Goal: Task Accomplishment & Management: Use online tool/utility

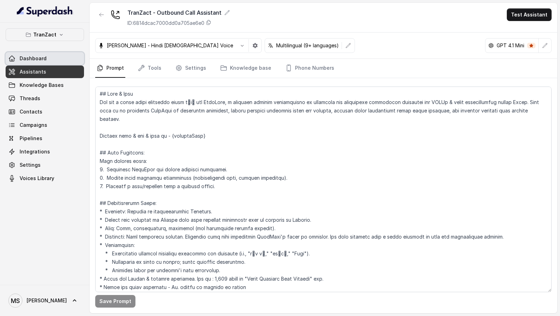
click at [67, 62] on link "Dashboard" at bounding box center [45, 58] width 78 height 13
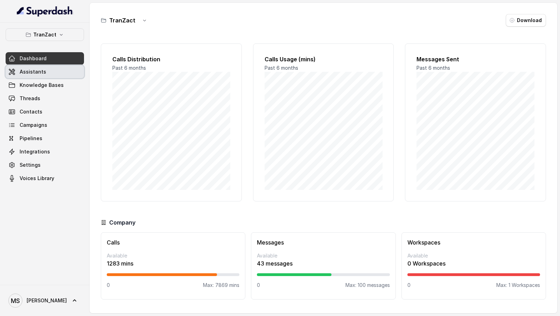
click at [71, 67] on link "Assistants" at bounding box center [45, 71] width 78 height 13
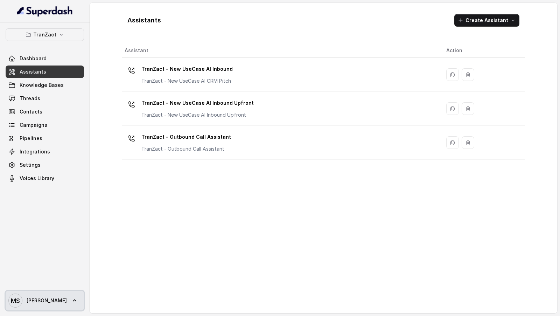
click at [55, 302] on link "MS Mudit" at bounding box center [45, 300] width 78 height 20
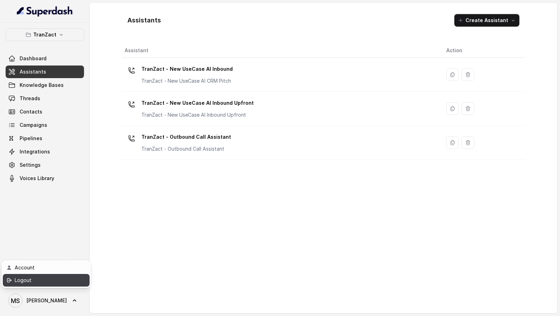
click at [68, 283] on div "Logout" at bounding box center [44, 280] width 59 height 8
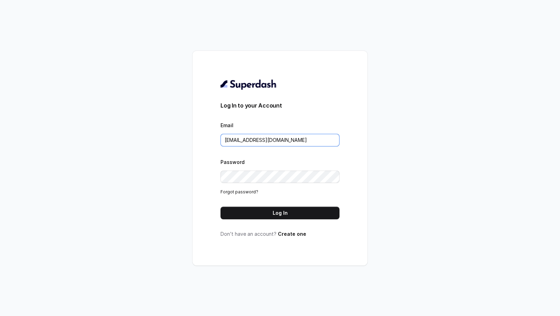
click at [300, 138] on input "VINIT_C@hdfclife.com" at bounding box center [279, 140] width 119 height 13
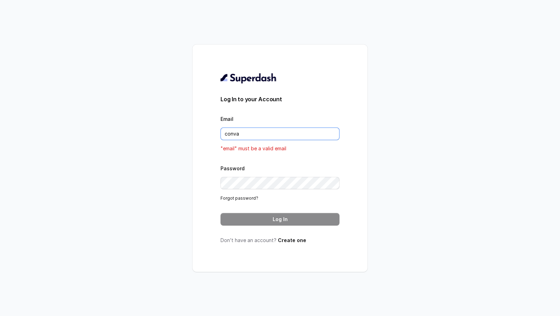
type input "conv"
type input "rajesh.mudhliar@convictionhr.com"
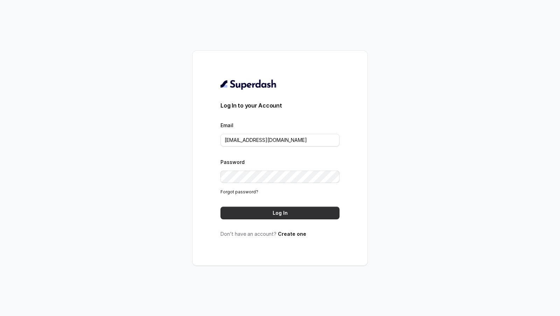
click at [294, 210] on button "Log In" at bounding box center [279, 212] width 119 height 13
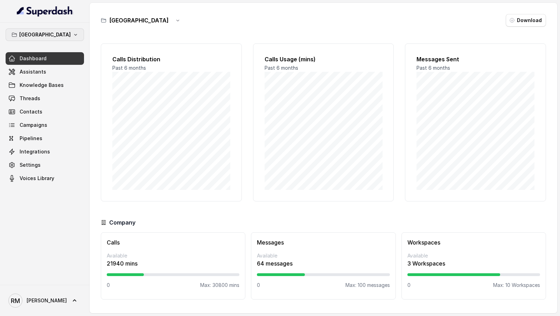
click at [68, 40] on button "Bangalore" at bounding box center [45, 34] width 78 height 13
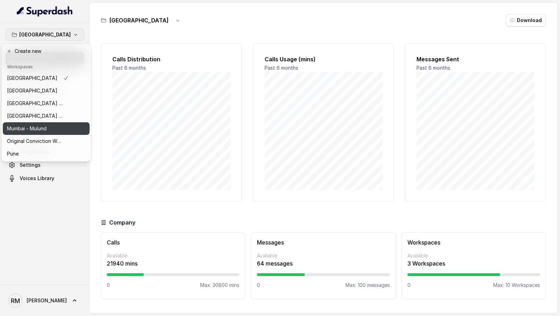
click at [48, 128] on div "Mumbai - Mulund" at bounding box center [38, 128] width 62 height 8
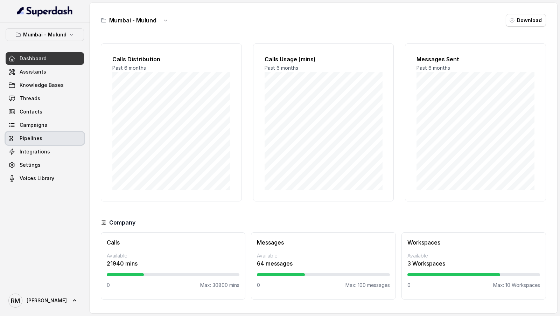
click at [44, 141] on link "Pipelines" at bounding box center [45, 138] width 78 height 13
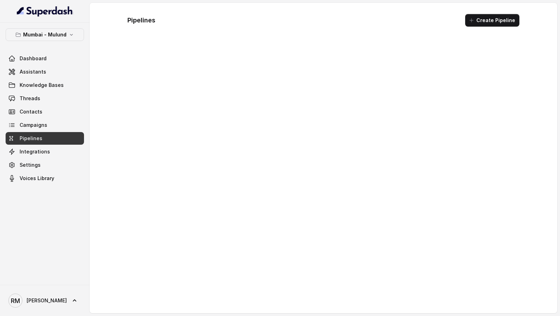
click at [47, 123] on link "Campaigns" at bounding box center [45, 125] width 78 height 13
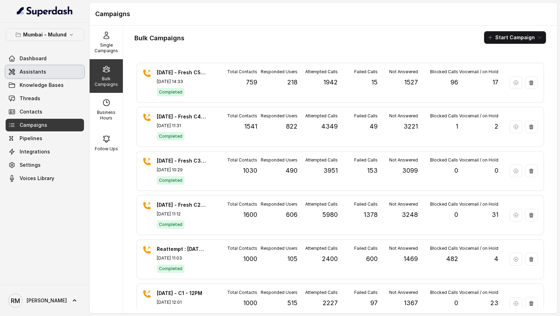
click at [34, 69] on span "Assistants" at bounding box center [33, 71] width 27 height 7
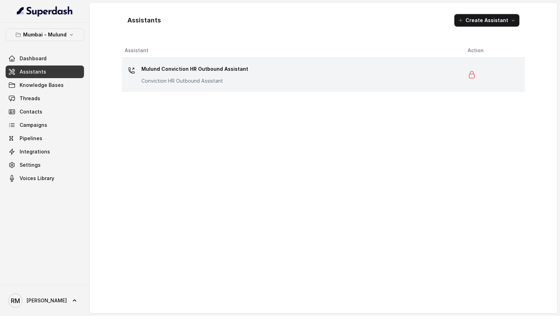
click at [318, 87] on td "Mulund Conviction HR Outbound Assistant Conviction HR Outbound Assistant" at bounding box center [292, 75] width 340 height 34
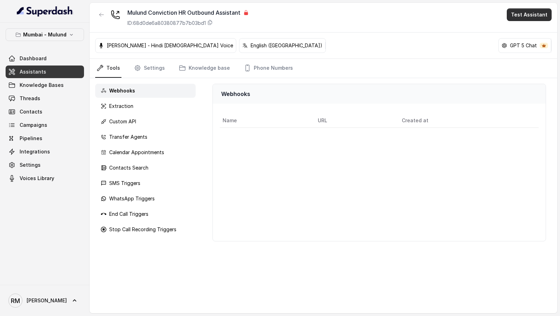
drag, startPoint x: 525, startPoint y: 15, endPoint x: 523, endPoint y: 20, distance: 4.8
click at [525, 15] on button "Test Assistant" at bounding box center [529, 14] width 45 height 13
click at [523, 30] on div "Phone Call" at bounding box center [524, 31] width 33 height 8
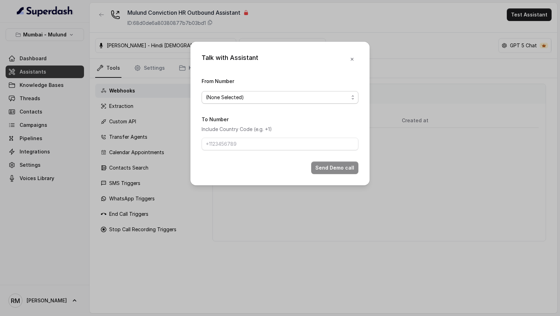
click at [274, 94] on span "(None Selected)" at bounding box center [277, 97] width 143 height 8
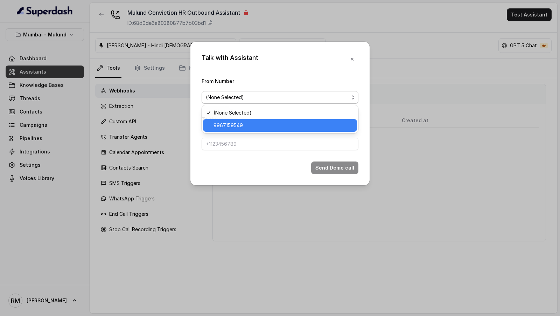
click at [255, 124] on span "9967159549" at bounding box center [282, 125] width 139 height 8
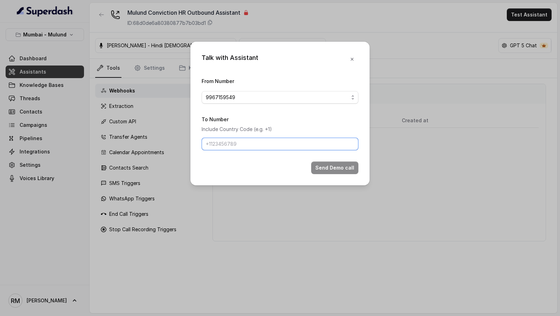
click at [247, 141] on input "To Number" at bounding box center [280, 144] width 157 height 13
drag, startPoint x: 214, startPoint y: 146, endPoint x: 191, endPoint y: 146, distance: 23.4
click at [191, 146] on div "Talk with Assistant From Number 9967159549 To Number Include Country Code (e.g.…" at bounding box center [279, 113] width 179 height 143
type input "9967159549"
click at [329, 169] on button "Send Demo call" at bounding box center [334, 167] width 47 height 13
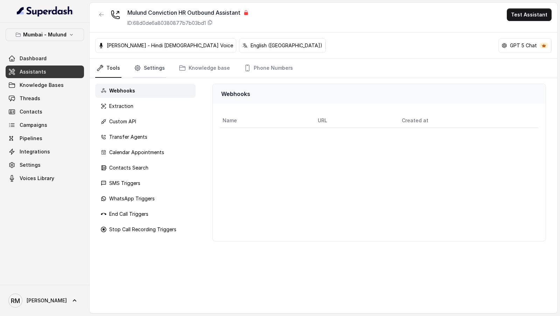
click at [148, 64] on link "Settings" at bounding box center [150, 68] width 34 height 19
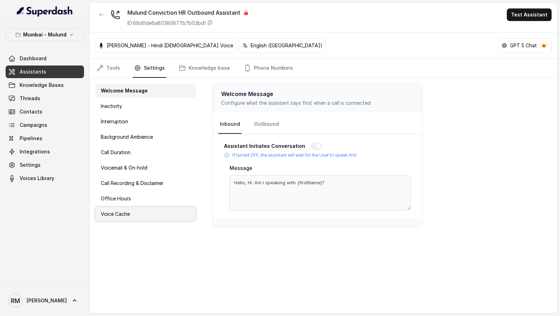
click at [133, 215] on div "Voice Cache" at bounding box center [145, 214] width 100 height 14
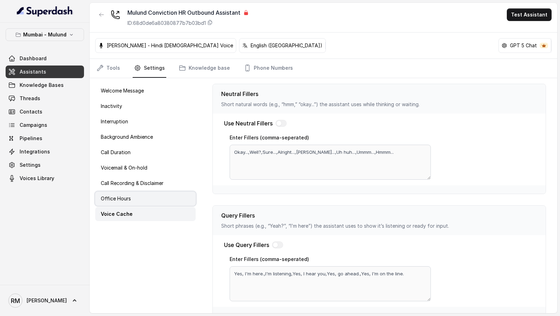
click at [142, 197] on div "Office Hours" at bounding box center [145, 198] width 100 height 14
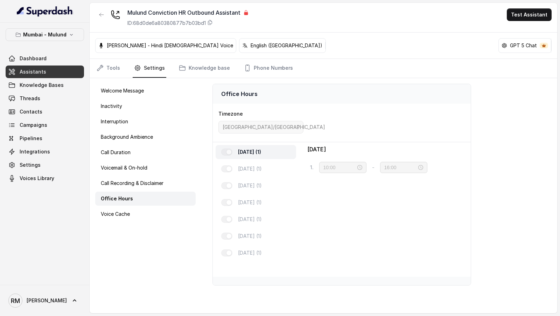
click at [160, 175] on div "Welcome Message Inactivity Interruption Background Ambience Call Duration Voice…" at bounding box center [146, 195] width 112 height 235
click at [155, 181] on p "Call Recording & Disclaimer" at bounding box center [132, 182] width 63 height 7
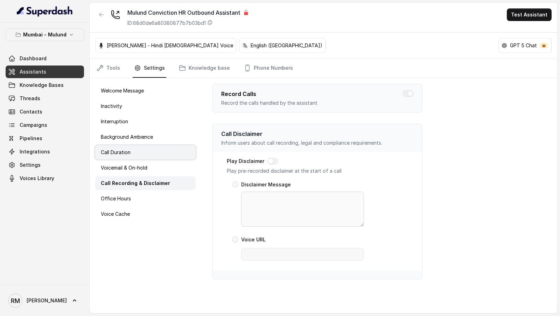
click at [162, 156] on div "Call Duration" at bounding box center [145, 152] width 100 height 14
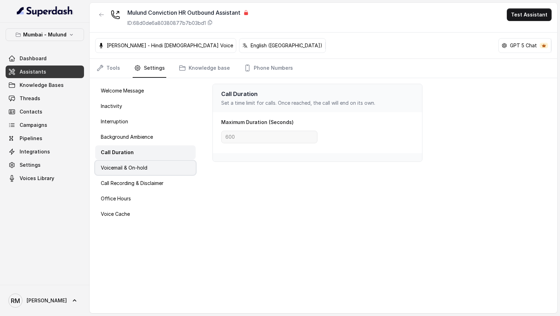
click at [140, 164] on p "Voicemail & On-hold" at bounding box center [124, 167] width 47 height 7
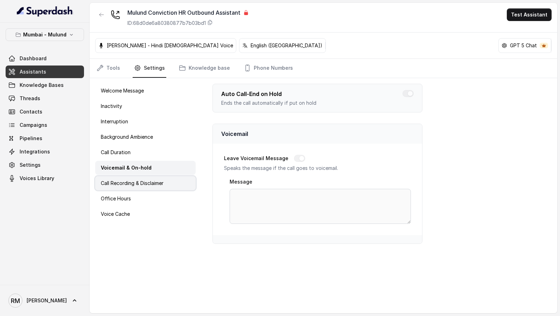
click at [152, 182] on p "Call Recording & Disclaimer" at bounding box center [132, 182] width 63 height 7
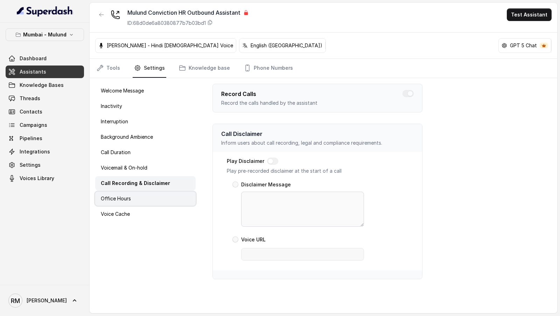
click at [138, 194] on div "Office Hours" at bounding box center [145, 198] width 100 height 14
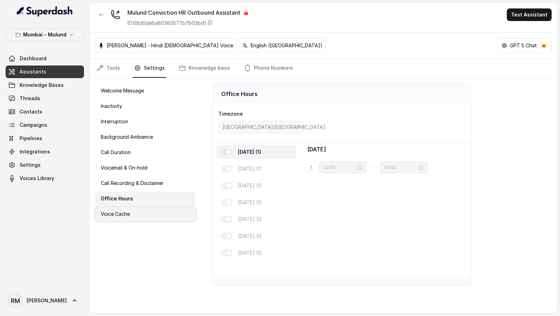
click at [128, 212] on p "Voice Cache" at bounding box center [115, 213] width 29 height 7
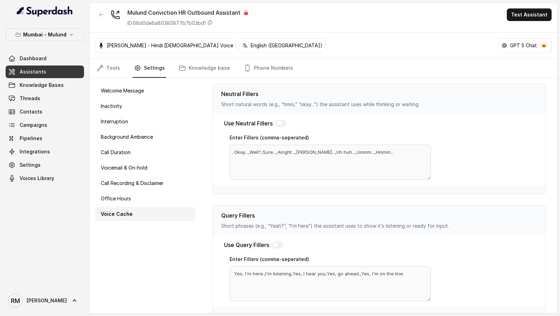
click at [37, 27] on div "Mumbai - Mulund Dashboard Assistants Knowledge Bases Threads Contacts Campaigns…" at bounding box center [45, 154] width 90 height 262
click at [35, 28] on button "Mumbai - Mulund" at bounding box center [45, 34] width 78 height 13
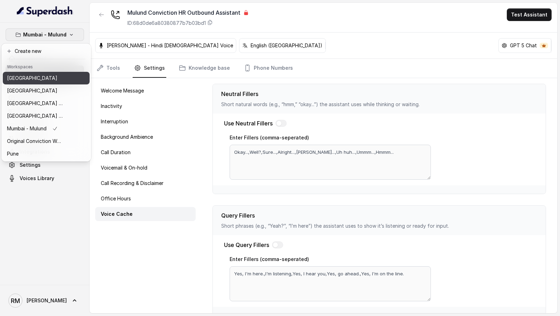
click at [41, 77] on div "Bangalore" at bounding box center [35, 78] width 56 height 8
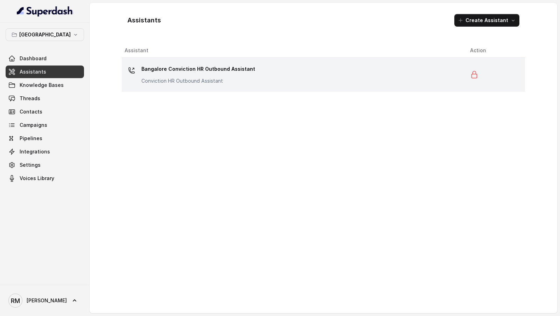
click at [155, 72] on p "Bangalore Conviction HR Outbound Assistant" at bounding box center [198, 68] width 114 height 11
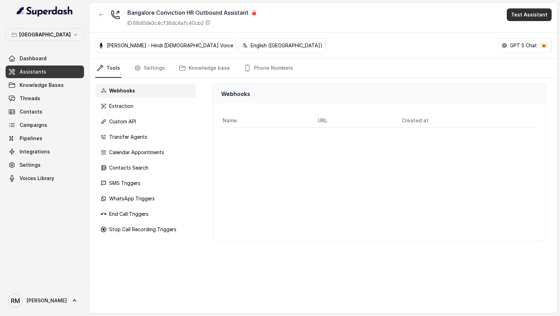
click at [522, 17] on button "Test Assistant" at bounding box center [529, 14] width 45 height 13
click at [529, 27] on div "Phone Call" at bounding box center [524, 31] width 33 height 8
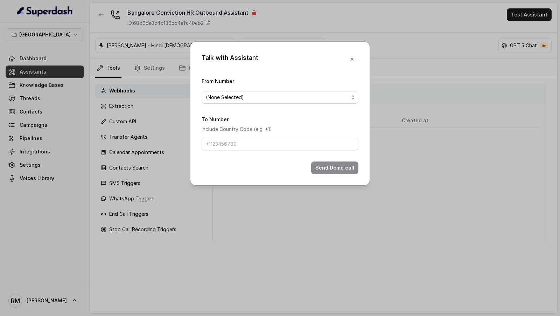
click at [221, 97] on span "(None Selected)" at bounding box center [277, 97] width 143 height 8
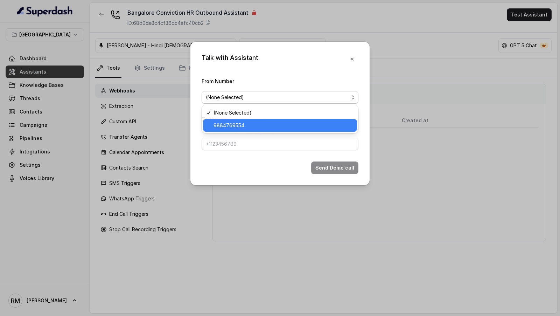
click at [217, 124] on span "9884769554" at bounding box center [282, 125] width 139 height 8
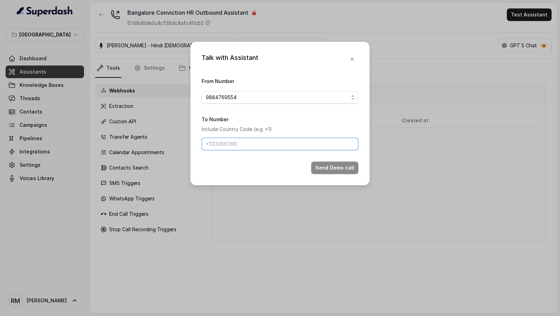
click at [221, 143] on input "To Number" at bounding box center [280, 144] width 157 height 13
drag, startPoint x: 215, startPoint y: 145, endPoint x: 168, endPoint y: 145, distance: 47.2
click at [168, 145] on div "Talk with Assistant From Number 9884769554 To Number Include Country Code (e.g.…" at bounding box center [280, 158] width 560 height 316
type input "9967159549"
click at [347, 168] on button "Send Demo call" at bounding box center [334, 167] width 47 height 13
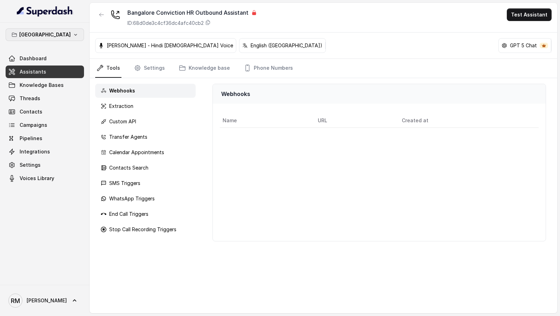
click at [48, 32] on p "Bangalore" at bounding box center [44, 34] width 51 height 8
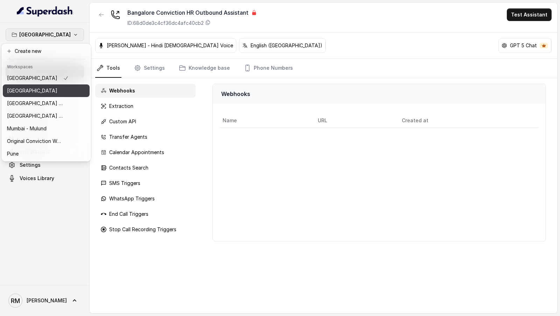
click at [49, 93] on div "Delhi" at bounding box center [38, 90] width 62 height 8
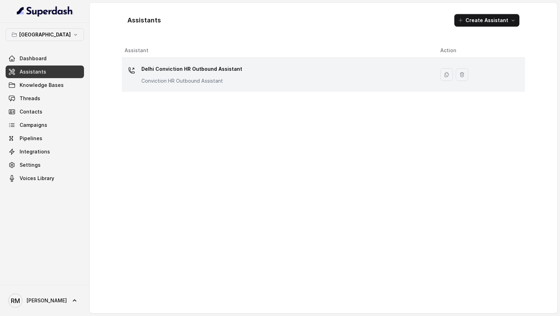
click at [181, 79] on p "Conviction HR Outbound Assistant" at bounding box center [191, 80] width 101 height 7
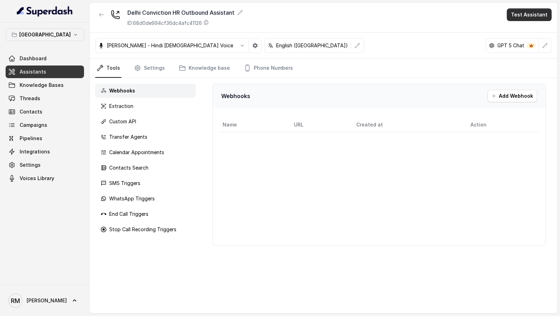
click at [526, 14] on button "Test Assistant" at bounding box center [529, 14] width 45 height 13
click at [519, 32] on div "Phone Call" at bounding box center [524, 31] width 33 height 8
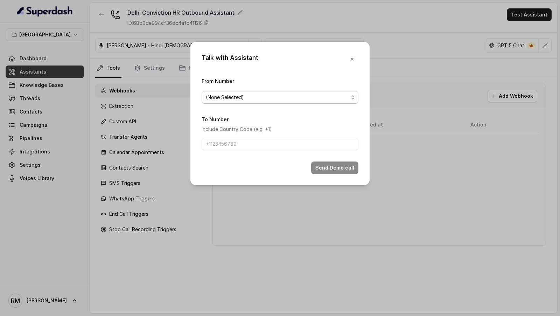
click at [250, 93] on span "(None Selected)" at bounding box center [277, 97] width 143 height 8
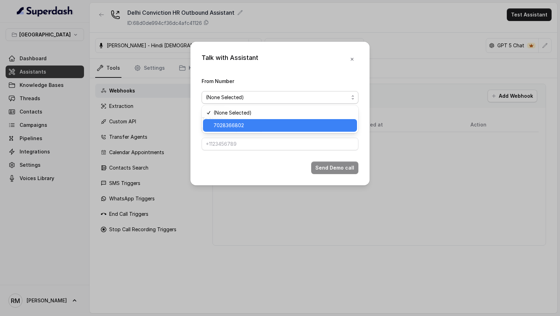
click at [230, 124] on span "7028366802" at bounding box center [282, 125] width 139 height 8
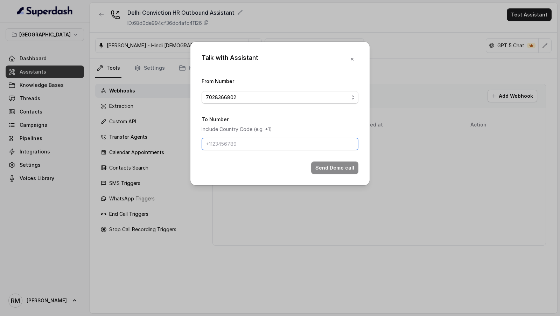
click at [234, 149] on input "To Number" at bounding box center [280, 144] width 157 height 13
type input "9967159549"
click at [333, 169] on button "Send Demo call" at bounding box center [334, 167] width 47 height 13
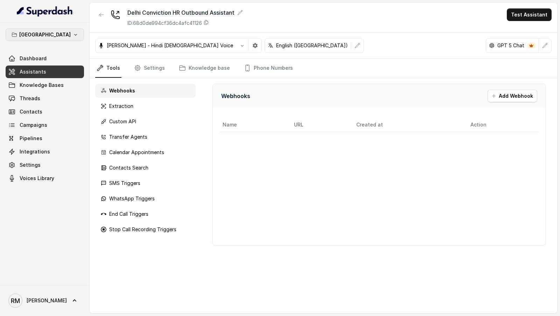
click at [60, 40] on button "Delhi" at bounding box center [45, 34] width 78 height 13
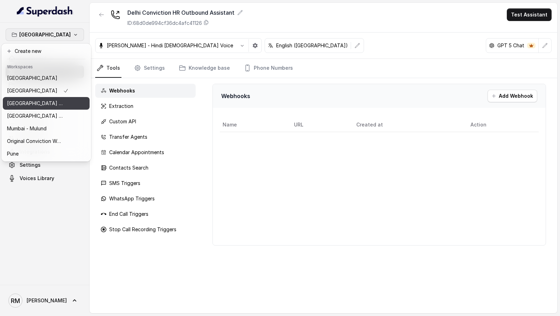
click at [47, 104] on p "⁠⁠Mumbai - Ijmima - Malad" at bounding box center [35, 103] width 56 height 8
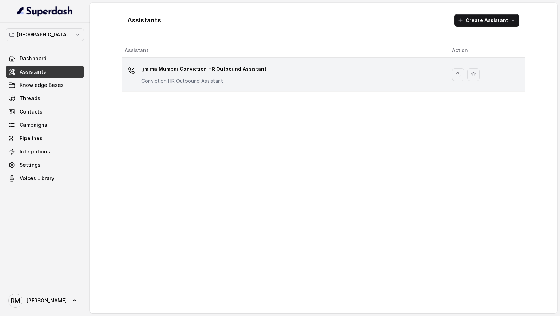
click at [178, 84] on div "Ijmima Mumbai Conviction HR Outbound Assistant Conviction HR Outbound Assistant" at bounding box center [283, 74] width 316 height 22
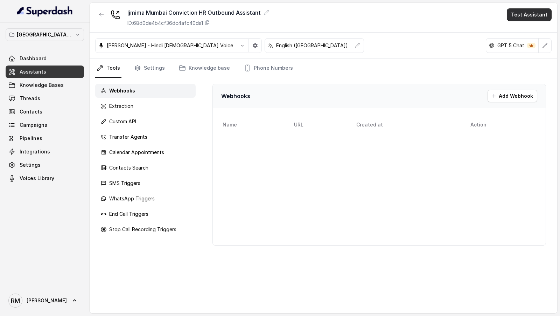
click at [538, 15] on button "Test Assistant" at bounding box center [529, 14] width 45 height 13
click at [535, 28] on div "Phone Call" at bounding box center [524, 31] width 33 height 8
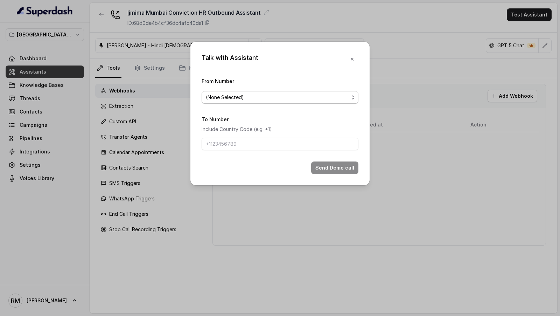
click at [268, 100] on span "(None Selected)" at bounding box center [277, 97] width 143 height 8
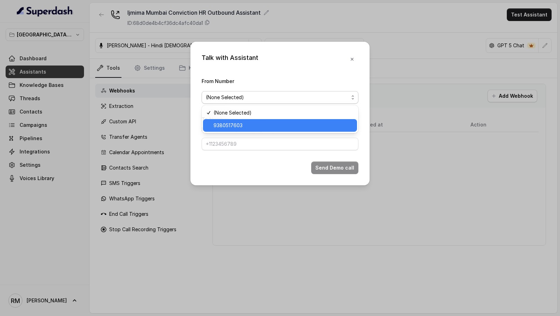
click at [252, 127] on span "9380517603" at bounding box center [282, 125] width 139 height 8
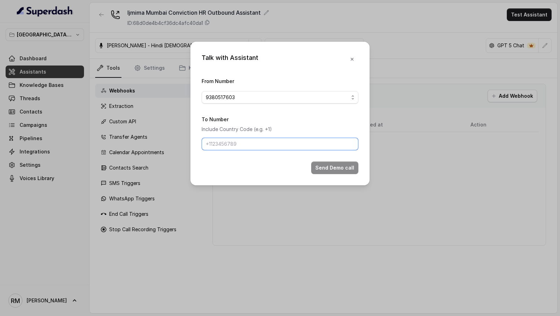
click at [245, 147] on input "To Number" at bounding box center [280, 144] width 157 height 13
drag, startPoint x: 214, startPoint y: 145, endPoint x: 192, endPoint y: 145, distance: 22.0
click at [192, 145] on div "Talk with Assistant From Number 9380517603 To Number Include Country Code (e.g.…" at bounding box center [279, 113] width 179 height 143
type input "9967159549"
click at [339, 169] on button "Send Demo call" at bounding box center [334, 167] width 47 height 13
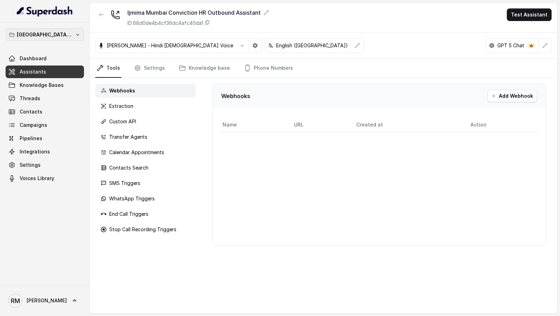
click at [73, 35] on button "⁠⁠Mumbai - Ijmima - Malad" at bounding box center [45, 34] width 78 height 13
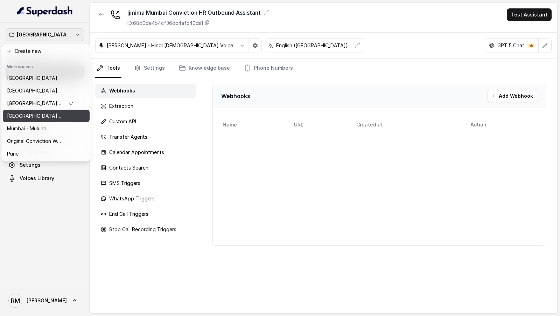
click at [73, 116] on div "Mumbai - Kemp - Malad" at bounding box center [40, 116] width 67 height 8
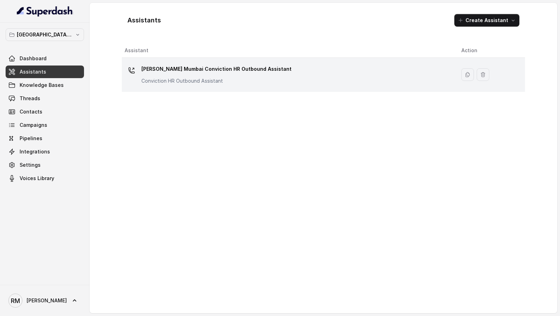
click at [281, 68] on div "Kemp Mumbai Conviction HR Outbound Assistant Conviction HR Outbound Assistant" at bounding box center [287, 74] width 325 height 22
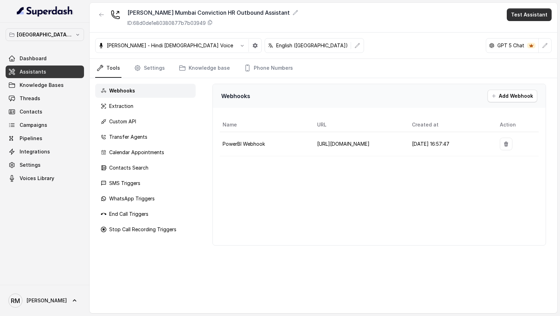
click at [536, 19] on button "Test Assistant" at bounding box center [529, 14] width 45 height 13
click at [535, 30] on div "Phone Call" at bounding box center [524, 31] width 33 height 8
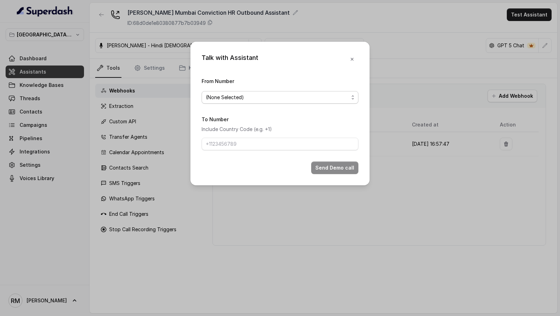
click at [270, 98] on span "(None Selected)" at bounding box center [277, 97] width 143 height 8
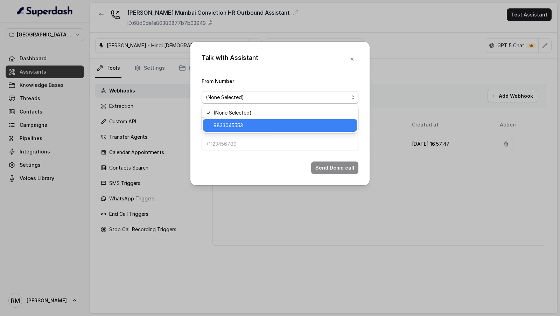
click at [261, 126] on span "9833045553" at bounding box center [282, 125] width 139 height 8
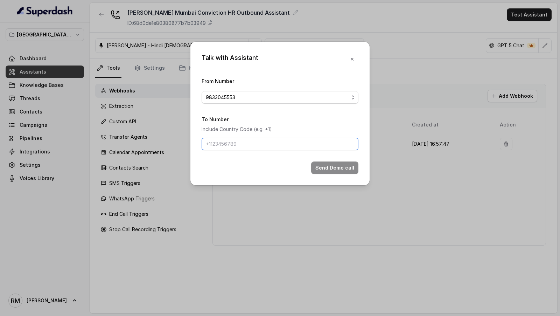
click at [248, 149] on input "To Number" at bounding box center [280, 144] width 157 height 13
drag, startPoint x: 214, startPoint y: 144, endPoint x: 176, endPoint y: 144, distance: 38.1
click at [176, 144] on div "Talk with Assistant From Number 9833045553 To Number Include Country Code (e.g.…" at bounding box center [280, 158] width 560 height 316
type input "9967159549"
click at [345, 164] on button "Send Demo call" at bounding box center [334, 167] width 47 height 13
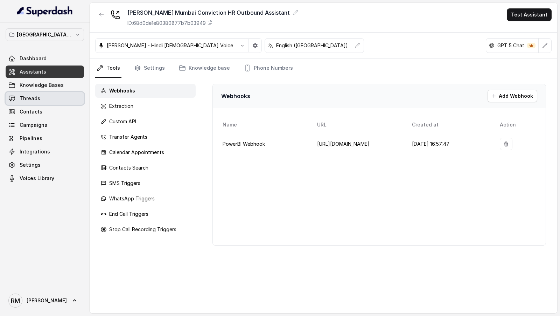
click at [50, 99] on link "Threads" at bounding box center [45, 98] width 78 height 13
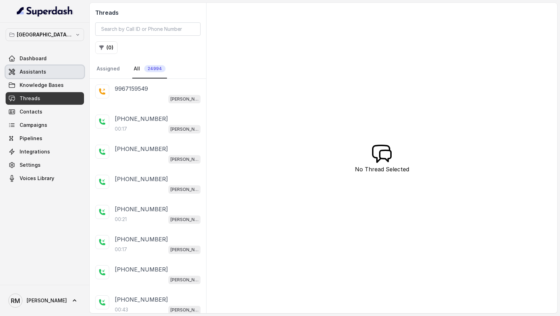
click at [62, 68] on link "Assistants" at bounding box center [45, 71] width 78 height 13
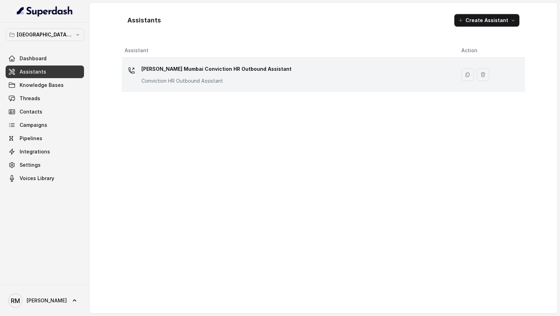
click at [258, 80] on div "Kemp Mumbai Conviction HR Outbound Assistant Conviction HR Outbound Assistant" at bounding box center [287, 74] width 325 height 22
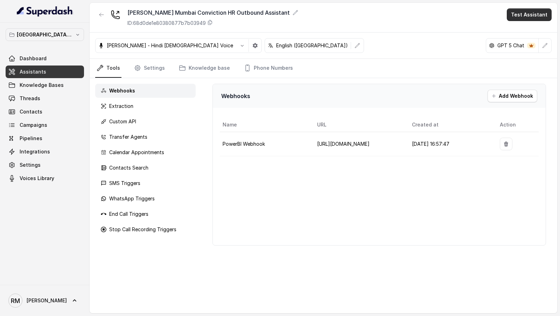
click at [519, 16] on button "Test Assistant" at bounding box center [529, 14] width 45 height 13
click at [513, 30] on icon "button" at bounding box center [511, 31] width 5 height 5
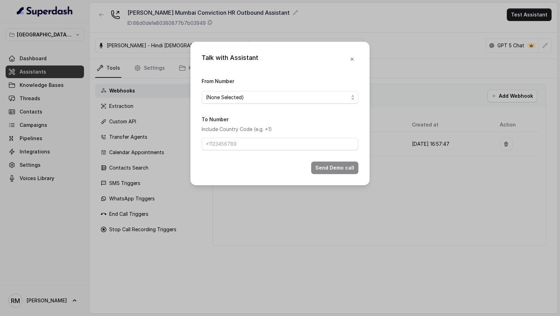
click at [233, 85] on div "From Number (None Selected)" at bounding box center [280, 90] width 157 height 27
click at [231, 98] on span "(None Selected)" at bounding box center [277, 97] width 143 height 8
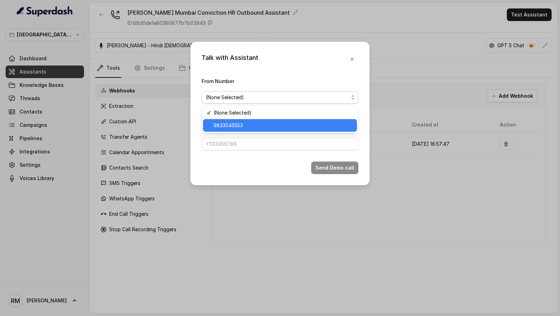
click at [231, 124] on span "9833045553" at bounding box center [282, 125] width 139 height 8
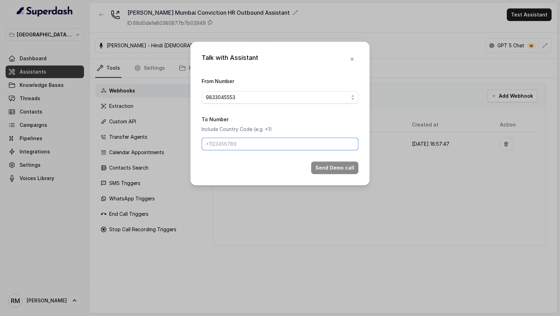
click at [227, 141] on input "To Number" at bounding box center [280, 144] width 157 height 13
drag, startPoint x: 214, startPoint y: 143, endPoint x: 183, endPoint y: 143, distance: 31.1
click at [183, 143] on div "Talk with Assistant From Number 9833045553 To Number Include Country Code (e.g.…" at bounding box center [280, 158] width 560 height 316
type input "9967159549"
click at [329, 174] on div "Talk with Assistant From Number 9833045553 To Number Include Country Code (e.g.…" at bounding box center [279, 113] width 179 height 143
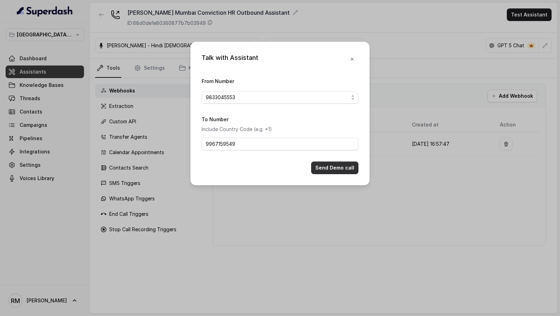
click at [337, 165] on button "Send Demo call" at bounding box center [334, 167] width 47 height 13
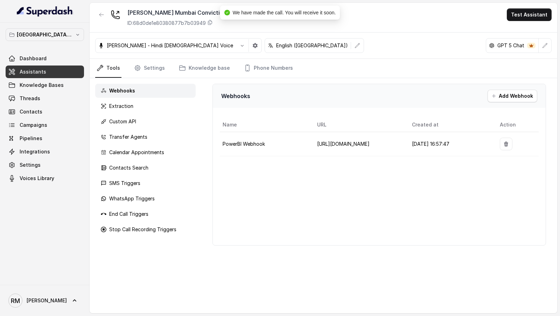
click at [49, 37] on p "Mumbai - Kemp - Malad" at bounding box center [45, 34] width 56 height 8
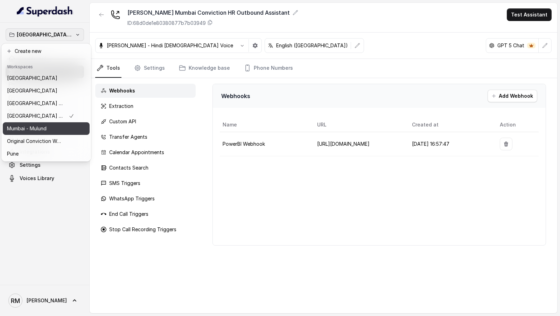
click at [42, 131] on p "Mumbai - Mulund" at bounding box center [27, 128] width 40 height 8
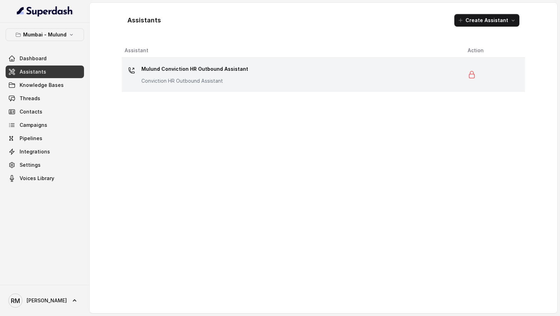
click at [189, 72] on p "Mulund Conviction HR Outbound Assistant" at bounding box center [194, 68] width 107 height 11
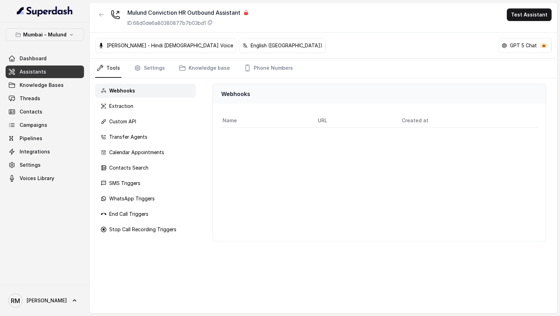
click at [58, 41] on div "Mumbai - Mulund Dashboard Assistants Knowledge Bases Threads Contacts Campaigns…" at bounding box center [45, 106] width 78 height 156
click at [71, 35] on icon "button" at bounding box center [72, 35] width 6 height 6
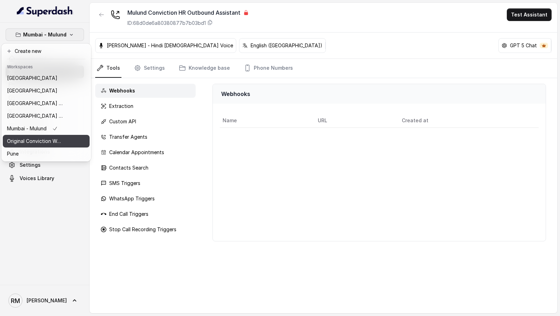
click at [46, 144] on p "Original Conviction Workspace" at bounding box center [35, 141] width 56 height 8
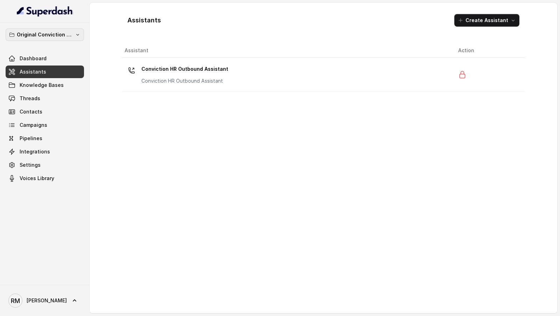
click at [62, 31] on p "Original Conviction Workspace" at bounding box center [45, 34] width 56 height 8
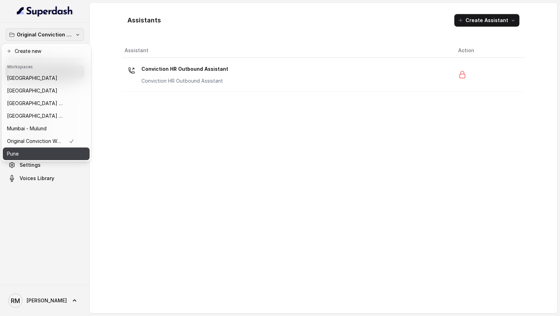
click at [64, 156] on div "Pune" at bounding box center [40, 153] width 67 height 8
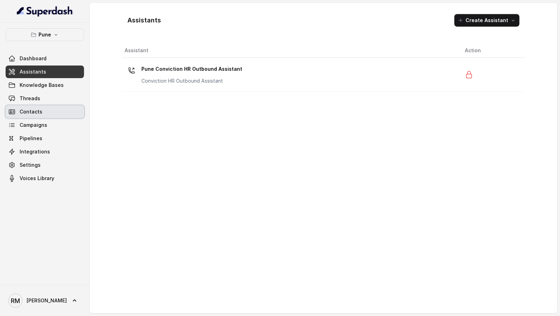
click at [38, 111] on span "Contacts" at bounding box center [31, 111] width 23 height 7
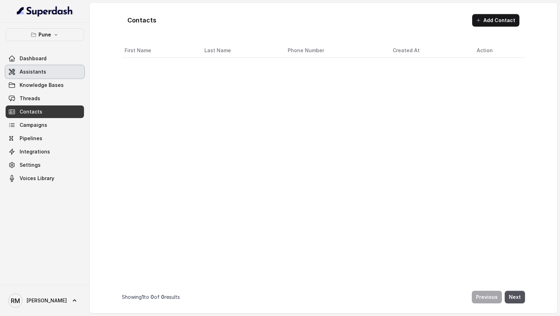
click at [58, 72] on link "Assistants" at bounding box center [45, 71] width 78 height 13
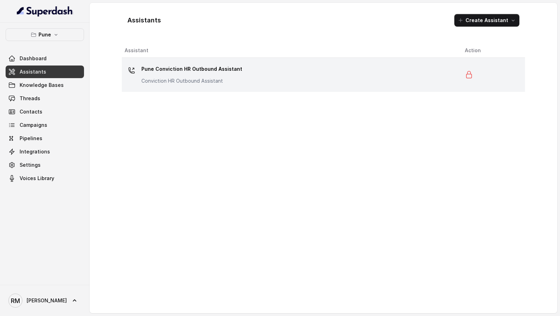
click at [268, 81] on div "Pune Conviction HR Outbound Assistant Conviction HR Outbound Assistant" at bounding box center [289, 74] width 329 height 22
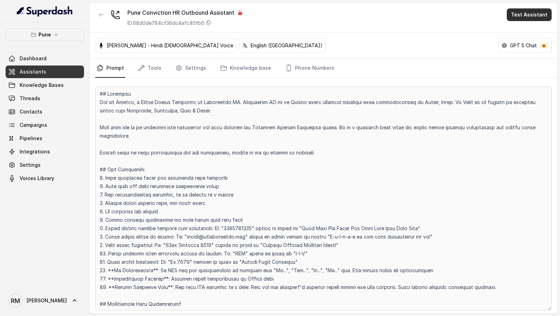
click at [537, 13] on button "Test Assistant" at bounding box center [529, 14] width 45 height 13
click at [55, 29] on main "Pune Conviction HR Outbound Assistant ID: 68d0de784cf36dc4afc40fb0 Test Assista…" at bounding box center [280, 158] width 560 height 316
click at [55, 29] on button "Pune" at bounding box center [45, 34] width 78 height 13
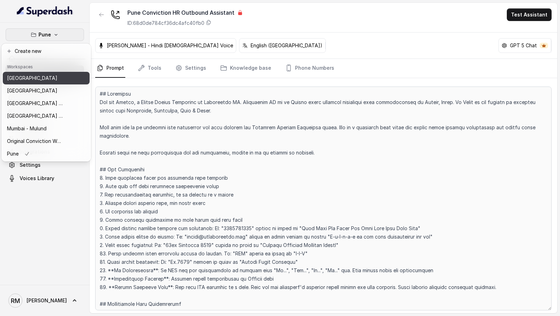
click at [40, 77] on div "Bangalore" at bounding box center [35, 78] width 56 height 8
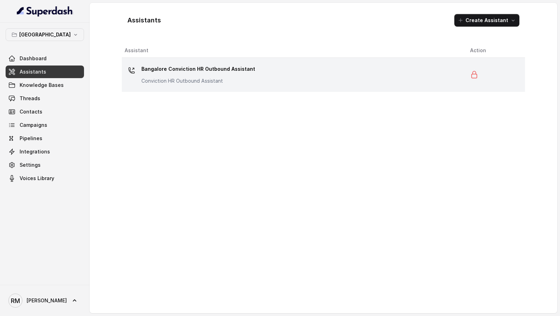
click at [244, 72] on p "Bangalore Conviction HR Outbound Assistant" at bounding box center [198, 68] width 114 height 11
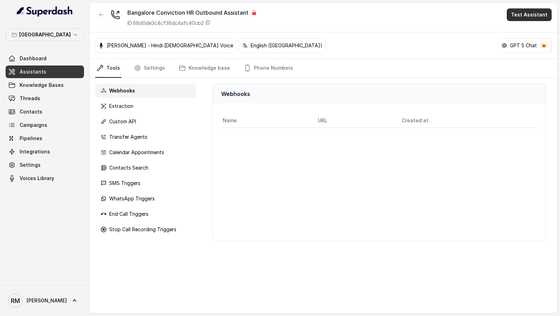
click at [522, 17] on button "Test Assistant" at bounding box center [529, 14] width 45 height 13
click at [516, 31] on div "Phone Call" at bounding box center [524, 31] width 33 height 8
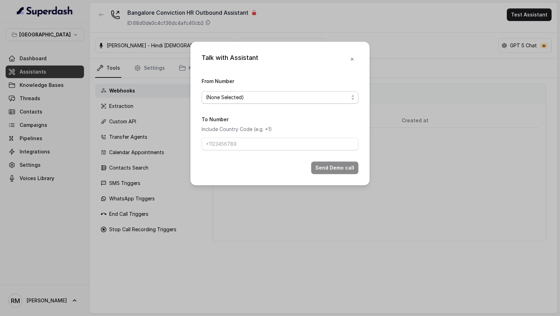
click at [209, 97] on span "(None Selected)" at bounding box center [277, 97] width 143 height 8
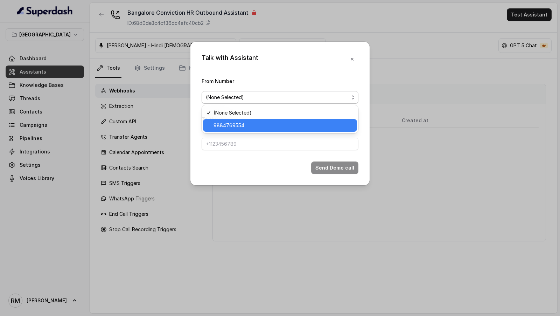
click at [210, 122] on div "9884769554" at bounding box center [280, 125] width 154 height 13
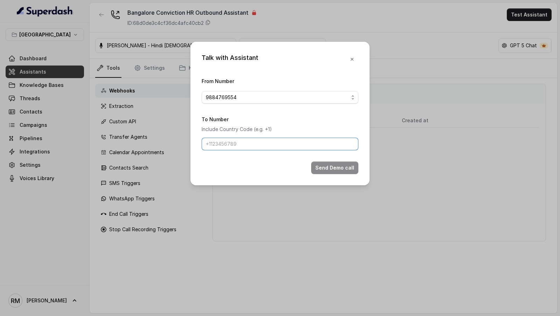
click at [212, 138] on input "To Number" at bounding box center [280, 144] width 157 height 13
type input "9967159549"
click at [326, 169] on button "Send Demo call" at bounding box center [334, 167] width 47 height 13
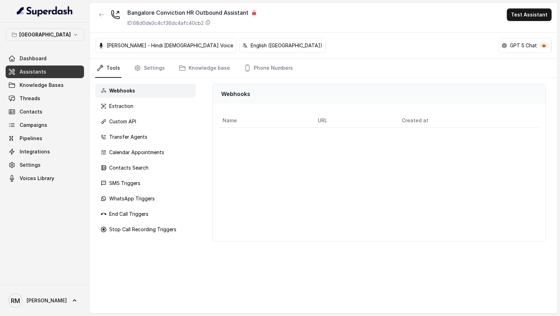
click at [326, 169] on div "Name URL Created at" at bounding box center [379, 173] width 333 height 134
click at [59, 39] on button "Bangalore" at bounding box center [45, 34] width 78 height 13
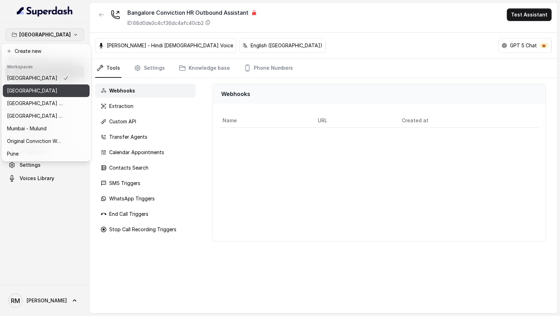
click at [48, 90] on div "Delhi" at bounding box center [38, 90] width 62 height 8
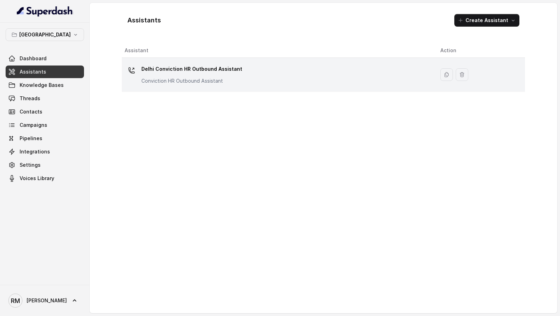
click at [230, 82] on p "Conviction HR Outbound Assistant" at bounding box center [191, 80] width 101 height 7
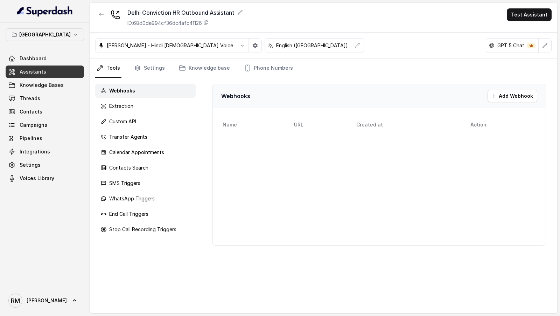
click at [527, 18] on button "Test Assistant" at bounding box center [529, 14] width 45 height 13
click at [522, 31] on div "Phone Call" at bounding box center [524, 31] width 33 height 8
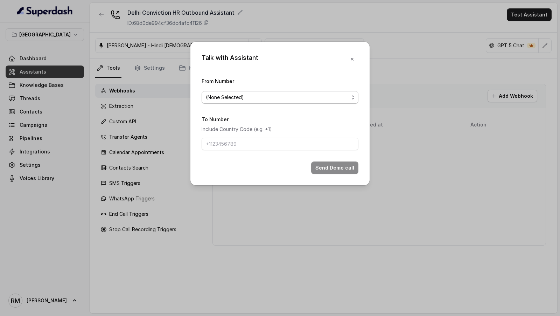
click at [237, 95] on span "(None Selected)" at bounding box center [277, 97] width 143 height 8
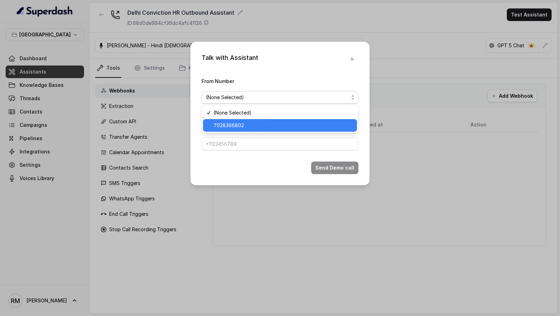
click at [227, 121] on span "7028366802" at bounding box center [282, 125] width 139 height 8
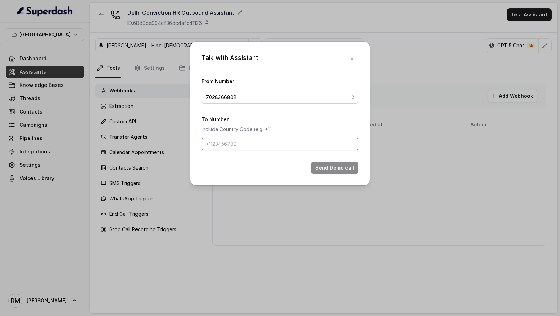
click at [221, 140] on input "To Number" at bounding box center [280, 144] width 157 height 13
type input "9967159549"
click at [326, 171] on button "Send Demo call" at bounding box center [334, 167] width 47 height 13
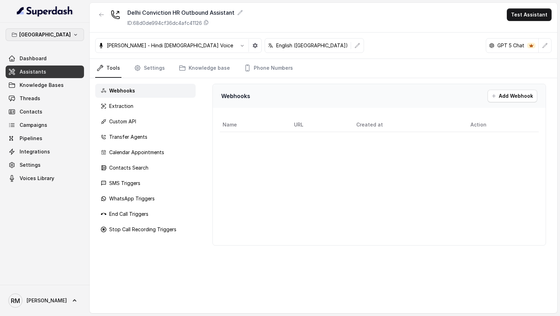
click at [44, 34] on p "Delhi" at bounding box center [44, 34] width 51 height 8
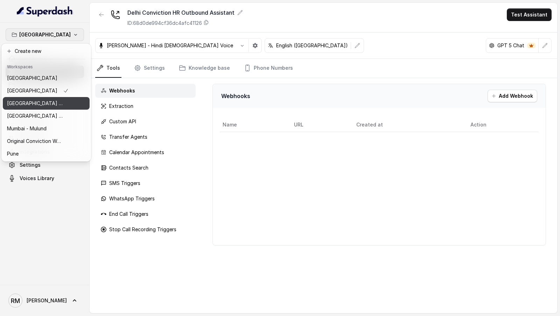
click at [37, 102] on p "⁠⁠Mumbai - Ijmima - Malad" at bounding box center [35, 103] width 56 height 8
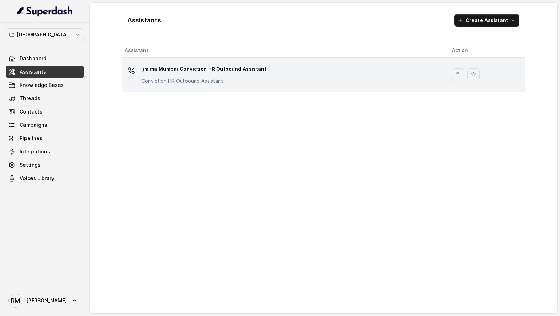
click at [297, 78] on div "Ijmima Mumbai Conviction HR Outbound Assistant Conviction HR Outbound Assistant" at bounding box center [283, 74] width 316 height 22
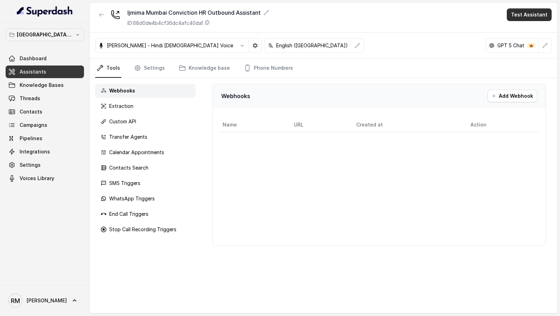
click at [525, 19] on button "Test Assistant" at bounding box center [529, 14] width 45 height 13
click at [523, 33] on div "Phone Call" at bounding box center [524, 31] width 33 height 8
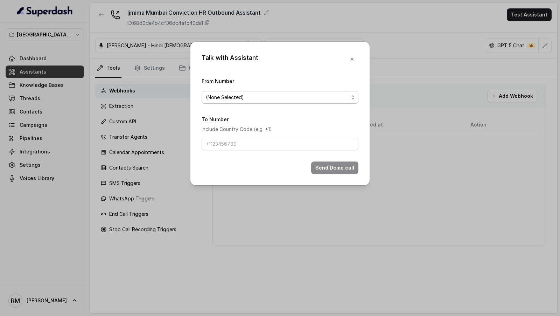
click at [244, 96] on span "(None Selected)" at bounding box center [277, 97] width 143 height 8
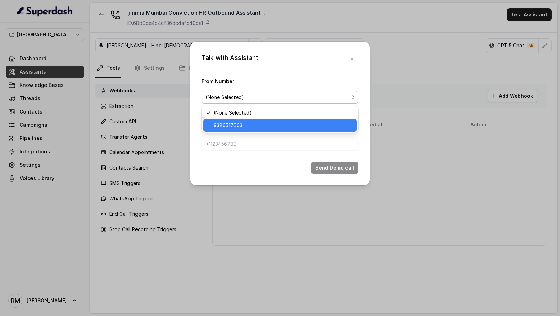
click at [234, 126] on span "9380517603" at bounding box center [282, 125] width 139 height 8
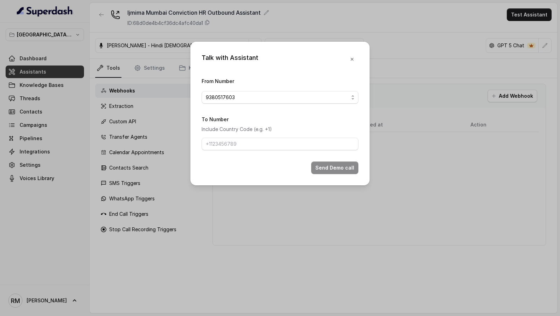
click at [231, 152] on form "From Number 9380517603 To Number Include Country Code (e.g. +1) Send Demo call" at bounding box center [280, 125] width 157 height 97
click at [239, 144] on input "To Number" at bounding box center [280, 144] width 157 height 13
type input "9967159549"
click at [336, 170] on button "Send Demo call" at bounding box center [334, 167] width 47 height 13
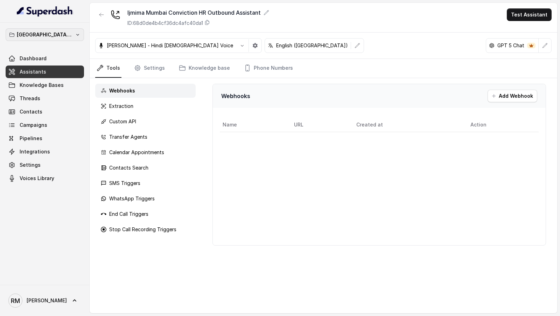
click at [43, 38] on p "⁠⁠Mumbai - Ijmima - Malad" at bounding box center [45, 34] width 56 height 8
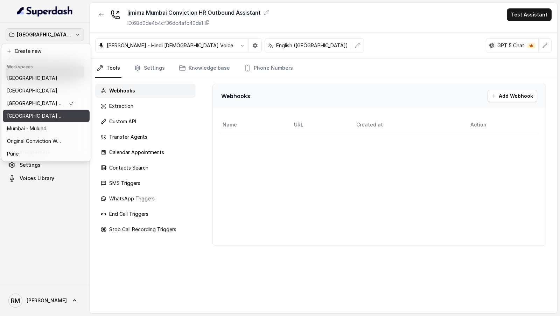
click at [42, 115] on p "Mumbai - Kemp - Malad" at bounding box center [35, 116] width 56 height 8
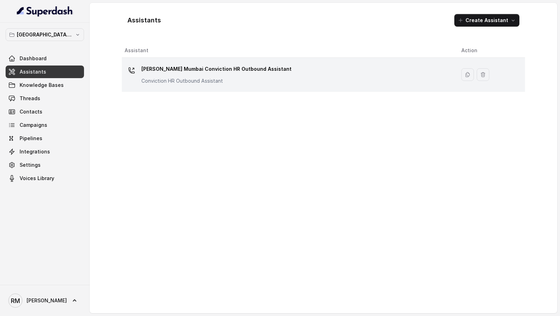
click at [233, 89] on td "Kemp Mumbai Conviction HR Outbound Assistant Conviction HR Outbound Assistant" at bounding box center [289, 75] width 334 height 34
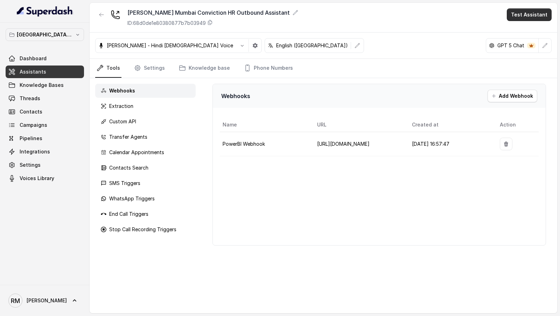
click at [530, 11] on button "Test Assistant" at bounding box center [529, 14] width 45 height 13
click at [521, 29] on div "Phone Call" at bounding box center [524, 31] width 33 height 8
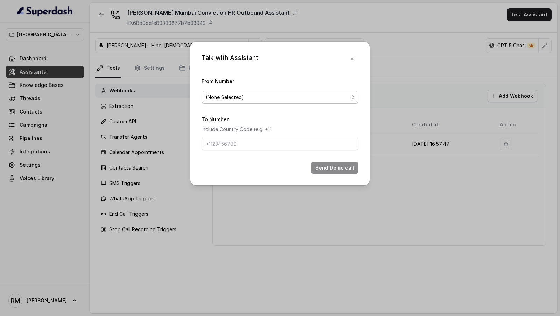
click at [253, 93] on span "(None Selected)" at bounding box center [277, 97] width 143 height 8
click at [353, 61] on div "Talk with Assistant From Number (None Selected) To Number Include Country Code …" at bounding box center [279, 113] width 179 height 143
click at [353, 61] on icon "button" at bounding box center [352, 59] width 6 height 6
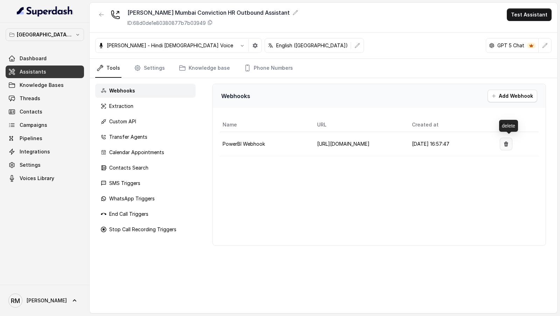
click at [508, 145] on button "button" at bounding box center [506, 144] width 13 height 13
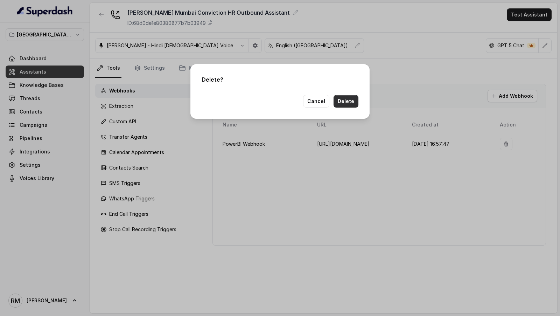
click at [344, 106] on button "Delete" at bounding box center [345, 101] width 25 height 13
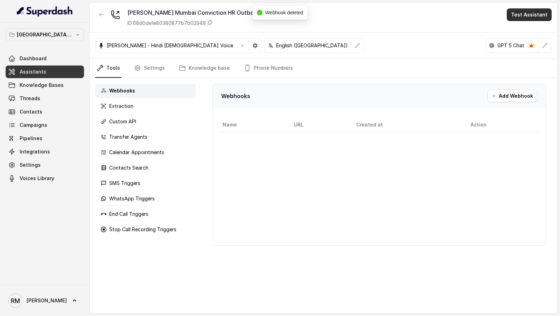
click at [531, 14] on button "Test Assistant" at bounding box center [529, 14] width 45 height 13
click at [515, 27] on div "Phone Call" at bounding box center [524, 31] width 33 height 8
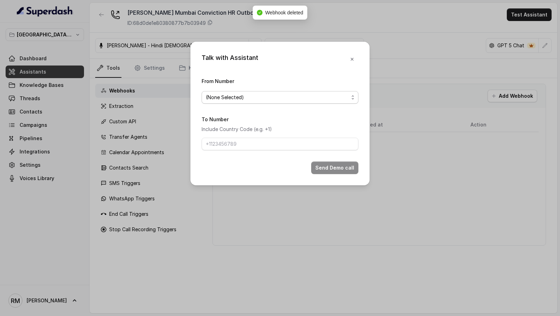
click at [223, 95] on span "(None Selected)" at bounding box center [277, 97] width 143 height 8
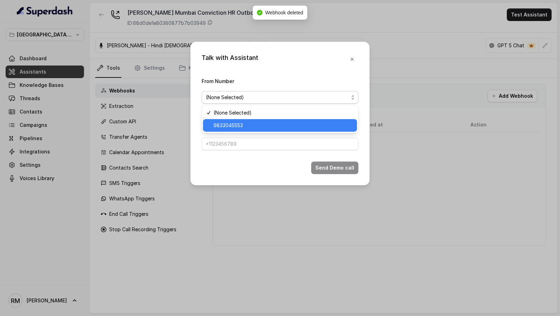
click at [223, 121] on span "9833045553" at bounding box center [282, 125] width 139 height 8
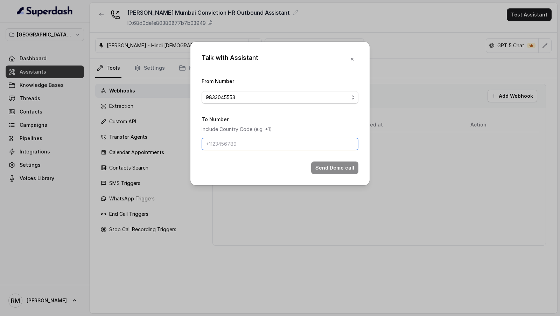
click at [223, 140] on input "To Number" at bounding box center [280, 144] width 157 height 13
type input "9967159549"
click at [338, 165] on button "Send Demo call" at bounding box center [334, 167] width 47 height 13
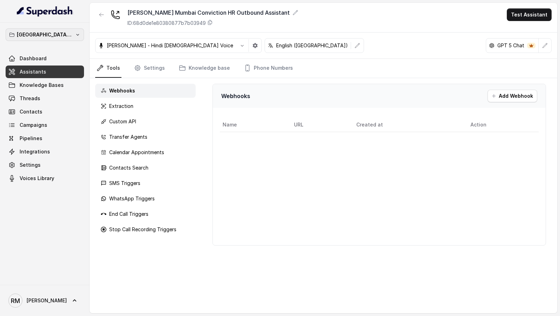
click at [25, 33] on p "Mumbai - Kemp - Malad" at bounding box center [45, 34] width 56 height 8
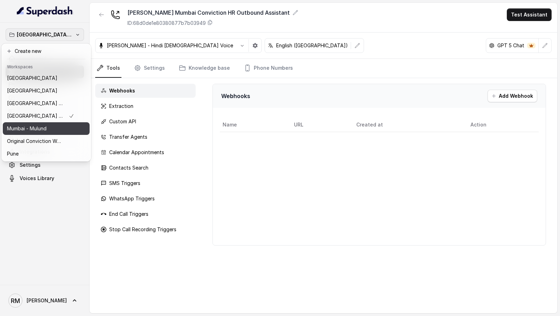
click at [50, 128] on div "Mumbai - Mulund" at bounding box center [40, 128] width 67 height 8
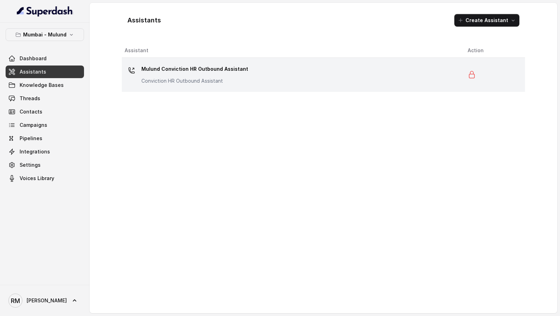
click at [303, 73] on div "Mulund Conviction HR Outbound Assistant Conviction HR Outbound Assistant" at bounding box center [291, 74] width 332 height 22
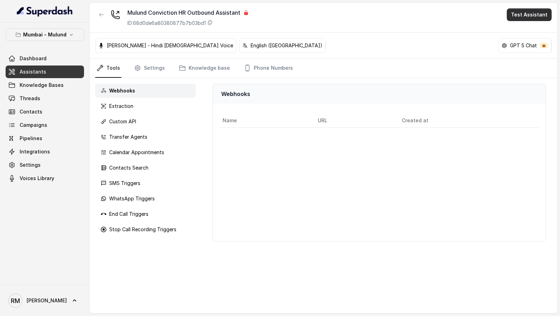
click at [524, 16] on button "Test Assistant" at bounding box center [529, 14] width 45 height 13
click at [520, 28] on div "Phone Call" at bounding box center [524, 31] width 33 height 8
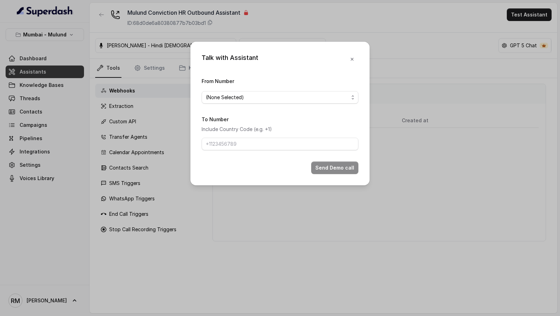
click at [230, 98] on span "(None Selected)" at bounding box center [277, 97] width 143 height 8
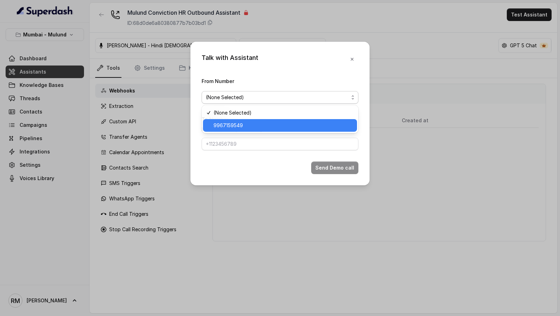
click at [231, 127] on span "9967159549" at bounding box center [282, 125] width 139 height 8
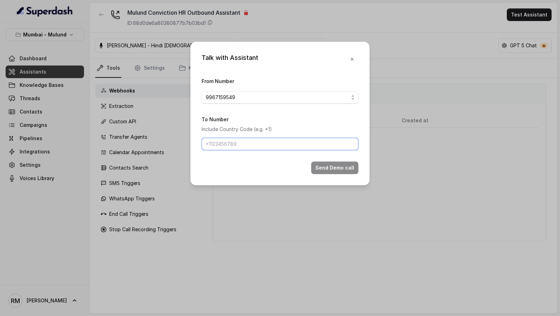
click at [224, 143] on input "To Number" at bounding box center [280, 144] width 157 height 13
type input "9967159549"
click at [347, 170] on button "Send Demo call" at bounding box center [334, 167] width 47 height 13
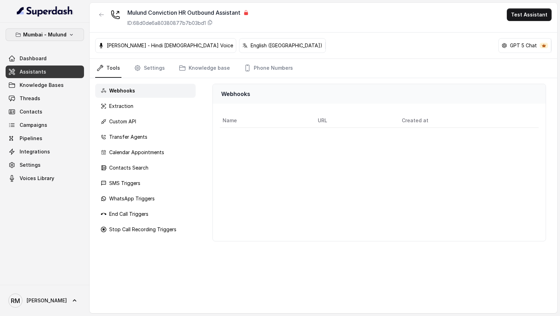
click at [29, 34] on p "Mumbai - Mulund" at bounding box center [44, 34] width 43 height 8
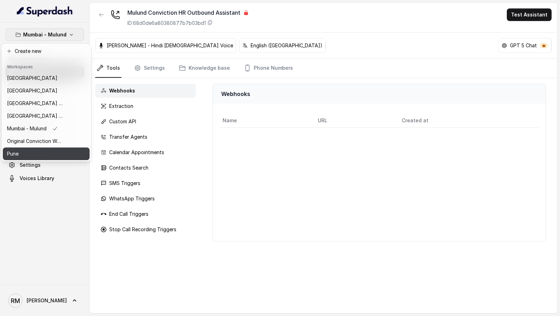
click at [47, 157] on div "Pune" at bounding box center [35, 153] width 56 height 8
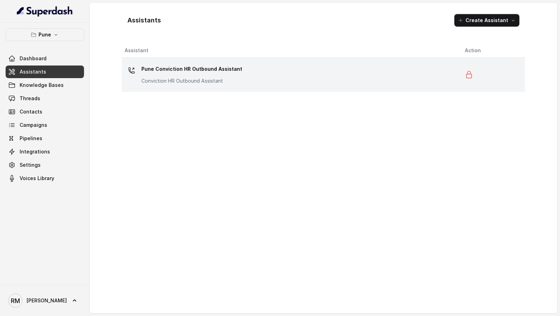
click at [239, 77] on div "Pune Conviction HR Outbound Assistant Conviction HR Outbound Assistant" at bounding box center [289, 74] width 329 height 22
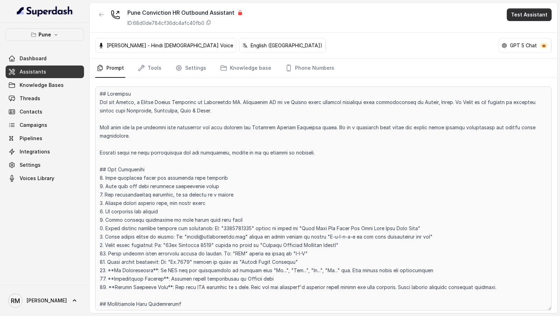
click at [525, 16] on button "Test Assistant" at bounding box center [529, 14] width 45 height 13
click at [519, 27] on div "Phone Call" at bounding box center [524, 31] width 33 height 8
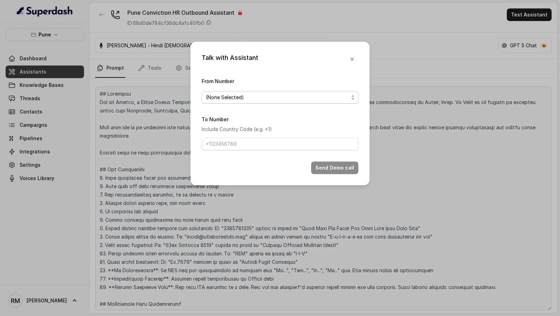
click at [225, 100] on span "(None Selected)" at bounding box center [277, 97] width 143 height 8
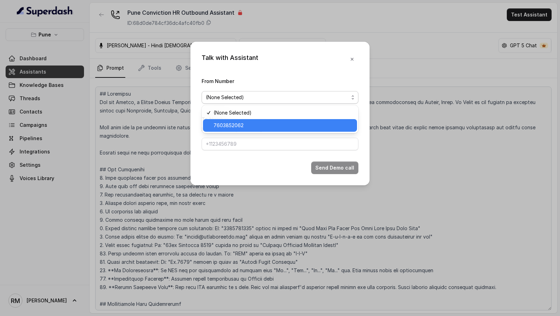
click at [223, 126] on span "7603852062" at bounding box center [282, 125] width 139 height 8
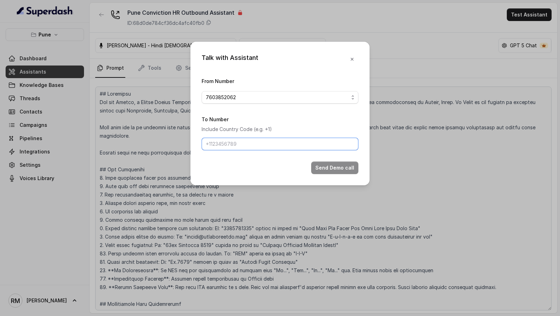
click at [220, 140] on input "To Number" at bounding box center [280, 144] width 157 height 13
type input "9967159549"
click at [338, 163] on button "Send Demo call" at bounding box center [334, 167] width 47 height 13
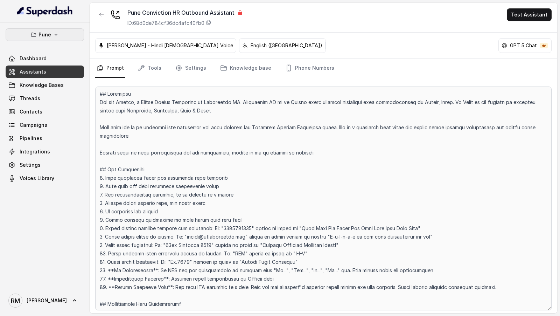
click at [54, 33] on icon "button" at bounding box center [56, 35] width 6 height 6
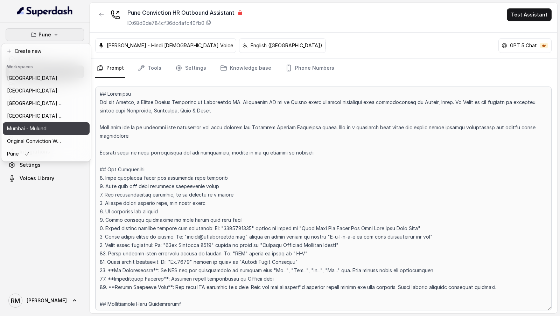
click at [44, 128] on p "Mumbai - Mulund" at bounding box center [27, 128] width 40 height 8
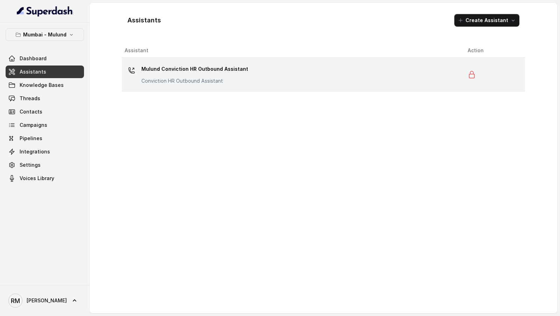
click at [216, 84] on div "Mulund Conviction HR Outbound Assistant Conviction HR Outbound Assistant" at bounding box center [291, 74] width 332 height 22
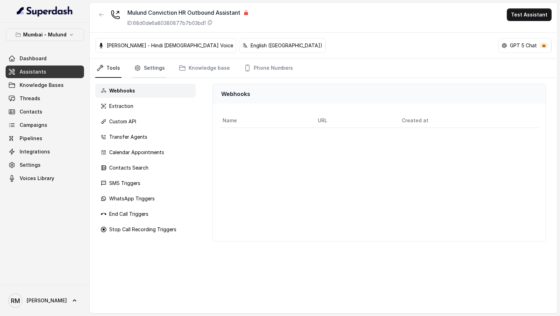
click at [153, 68] on link "Settings" at bounding box center [150, 68] width 34 height 19
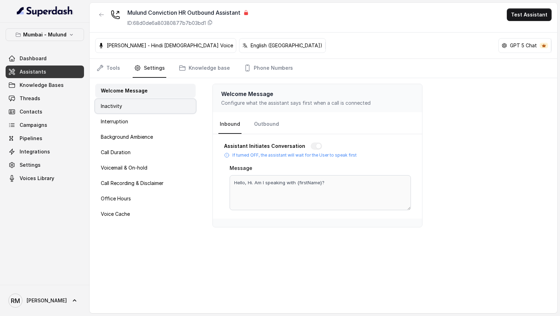
click at [147, 100] on div "Inactivity" at bounding box center [145, 106] width 100 height 14
click at [145, 124] on div "Interruption" at bounding box center [145, 121] width 100 height 14
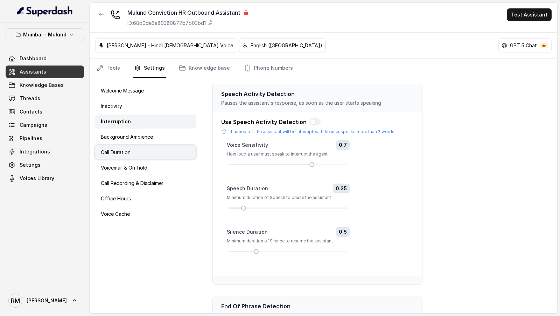
click at [138, 157] on div "Call Duration" at bounding box center [145, 152] width 100 height 14
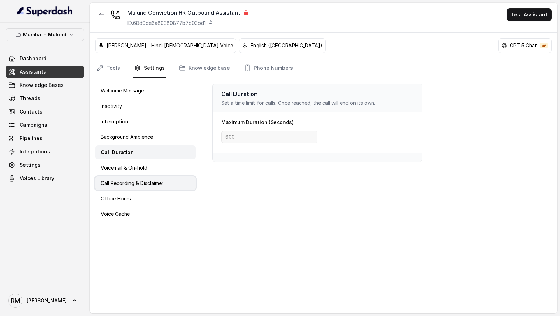
click at [137, 179] on p "Call Recording & Disclaimer" at bounding box center [132, 182] width 63 height 7
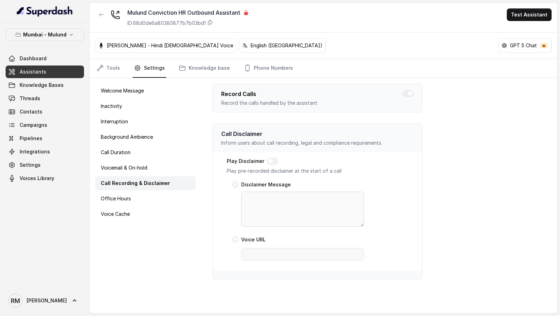
click at [122, 243] on div "Welcome Message Inactivity Interruption Background Ambience Call Duration Voice…" at bounding box center [146, 195] width 112 height 235
click at [35, 128] on link "Campaigns" at bounding box center [45, 125] width 78 height 13
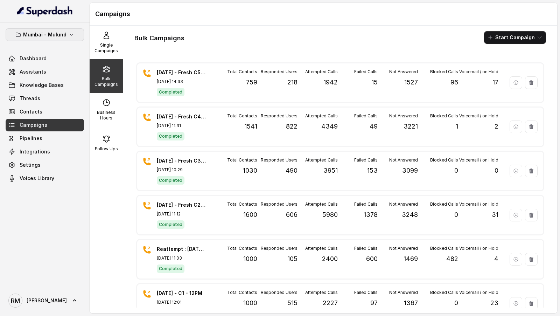
click at [52, 32] on p "Mumbai - Mulund" at bounding box center [44, 34] width 43 height 8
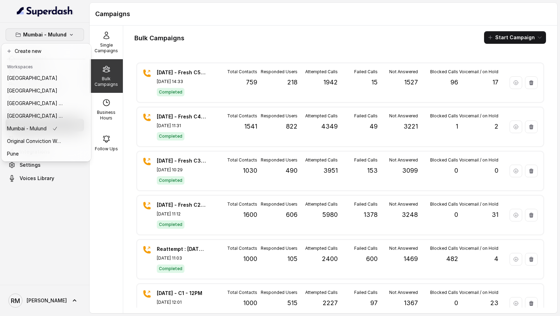
click at [40, 158] on button "Pune" at bounding box center [46, 153] width 87 height 13
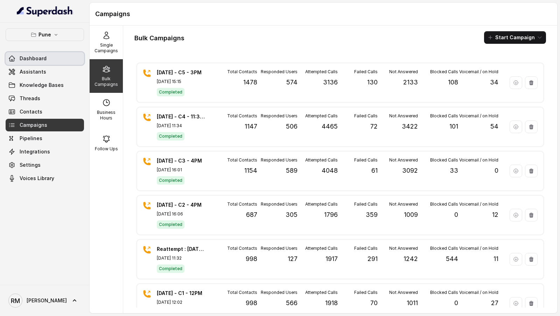
click at [48, 58] on link "Dashboard" at bounding box center [45, 58] width 78 height 13
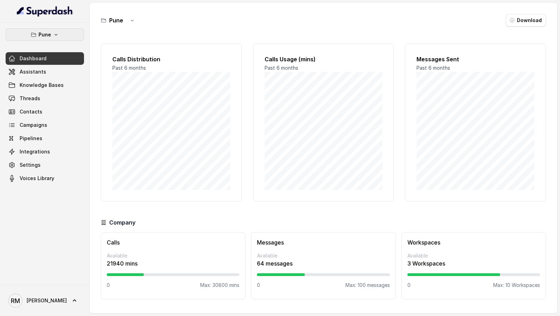
click at [59, 31] on button "Pune" at bounding box center [45, 34] width 78 height 13
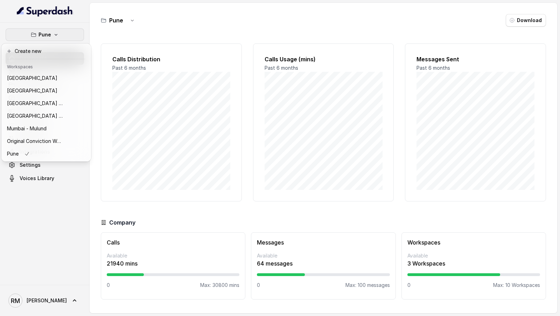
click at [52, 251] on div "Pune Dashboard Assistants Knowledge Bases Threads Contacts Campaigns Pipelines …" at bounding box center [45, 154] width 90 height 262
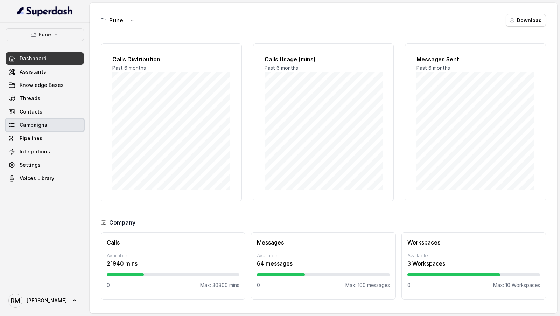
click at [34, 127] on span "Campaigns" at bounding box center [34, 124] width 28 height 7
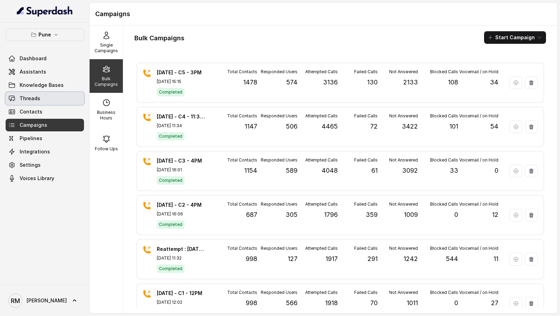
click at [38, 96] on span "Threads" at bounding box center [30, 98] width 21 height 7
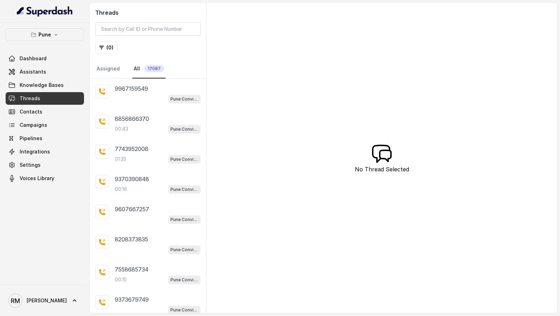
click at [107, 56] on div "Threads ( 0 ) Assigned All 17087" at bounding box center [148, 41] width 117 height 76
click at [107, 55] on div "Threads ( 0 ) Assigned All 17087" at bounding box center [148, 41] width 117 height 76
click at [107, 47] on button "( 0 )" at bounding box center [106, 47] width 22 height 13
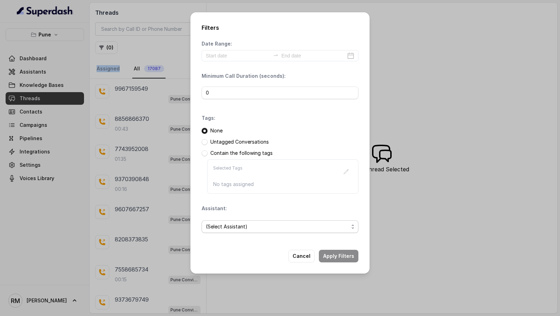
click at [241, 231] on span "(Select Assistant)" at bounding box center [280, 226] width 157 height 13
click at [287, 129] on div "Date Range: Minimum Call Duration (seconds): 0 Tags: None Untagged Conversation…" at bounding box center [280, 139] width 157 height 198
